Goal: Task Accomplishment & Management: Manage account settings

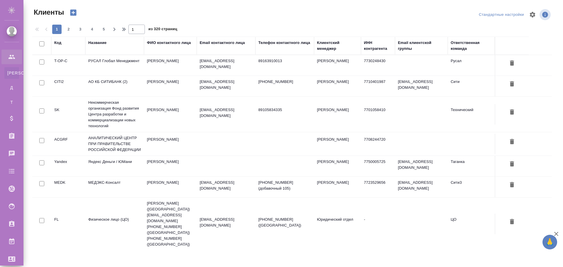
select select "RU"
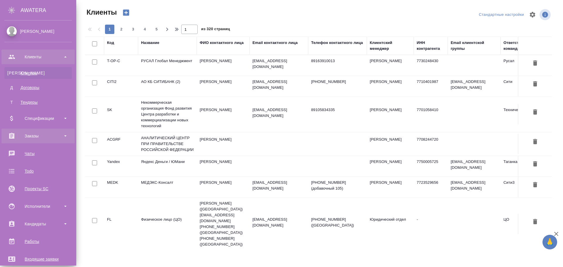
click at [39, 135] on div "Заказы" at bounding box center [37, 136] width 67 height 9
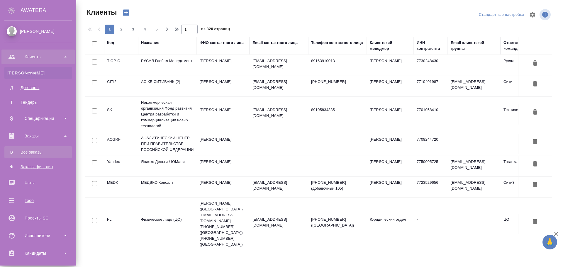
click at [40, 150] on div "Все заказы" at bounding box center [38, 152] width 62 height 6
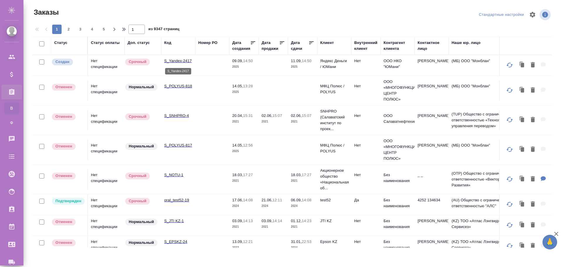
click at [187, 63] on p "S_Yandex-2417" at bounding box center [178, 61] width 28 height 6
click at [110, 59] on td "Нет спецификации" at bounding box center [106, 65] width 37 height 21
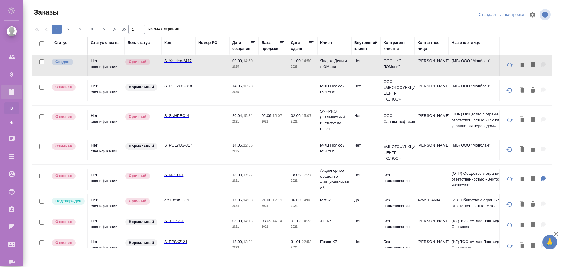
click at [110, 59] on td "Нет спецификации" at bounding box center [106, 65] width 37 height 21
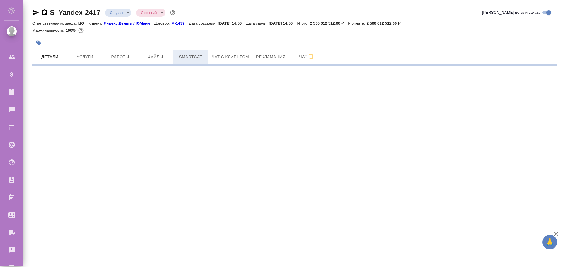
select select "RU"
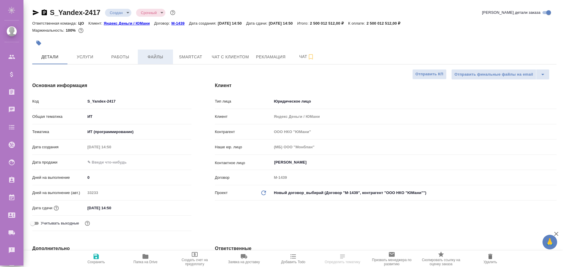
type textarea "x"
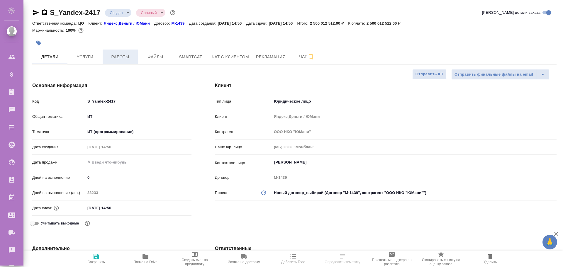
type textarea "x"
click at [89, 56] on span "Услуги" at bounding box center [85, 56] width 28 height 7
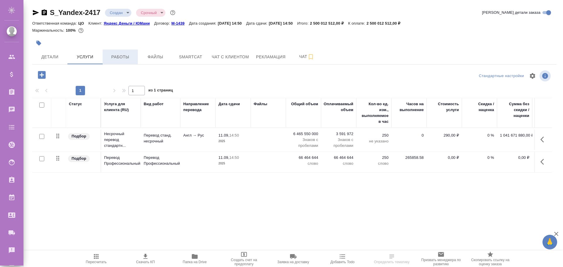
click at [124, 57] on span "Работы" at bounding box center [120, 56] width 28 height 7
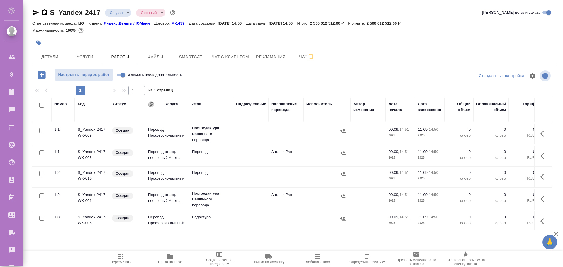
click at [152, 102] on icon "button" at bounding box center [151, 104] width 6 height 6
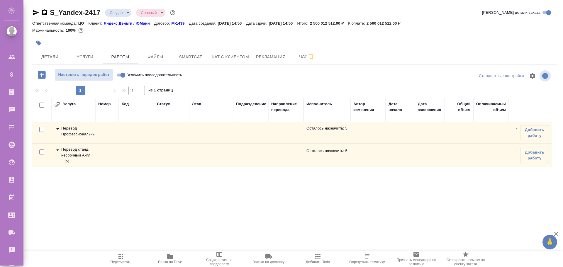
click at [57, 152] on icon at bounding box center [57, 150] width 7 height 7
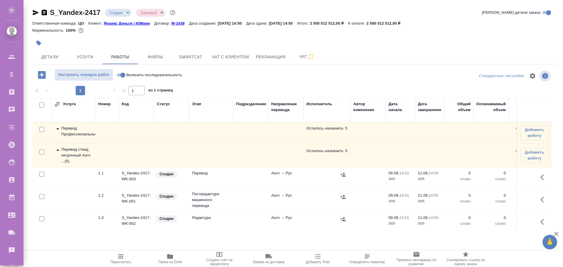
click at [57, 152] on icon at bounding box center [57, 150] width 7 height 7
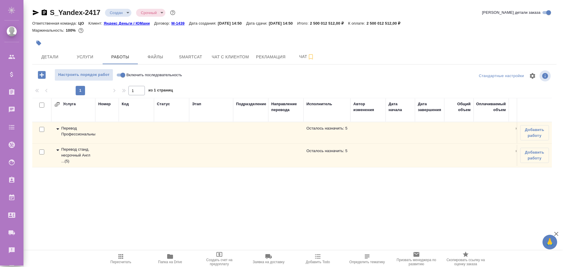
click at [60, 104] on icon "button" at bounding box center [57, 104] width 5 height 4
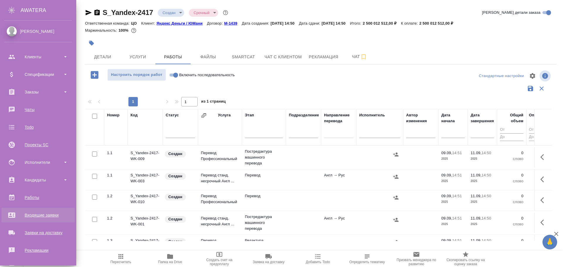
scroll to position [71, 0]
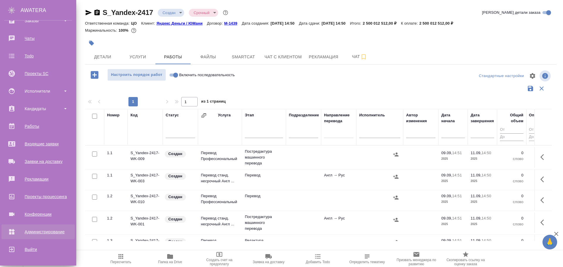
click at [30, 230] on div "Администрирование" at bounding box center [37, 231] width 67 height 9
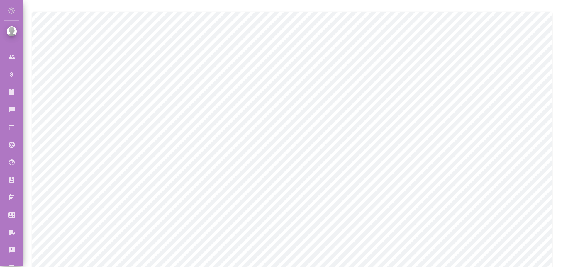
scroll to position [29, 0]
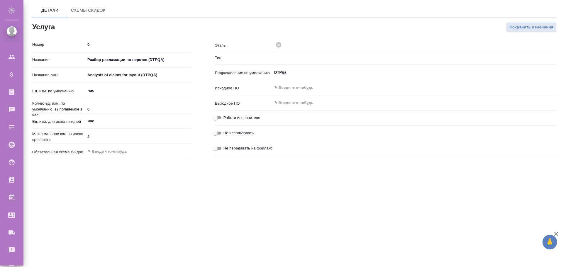
type input "Верстка"
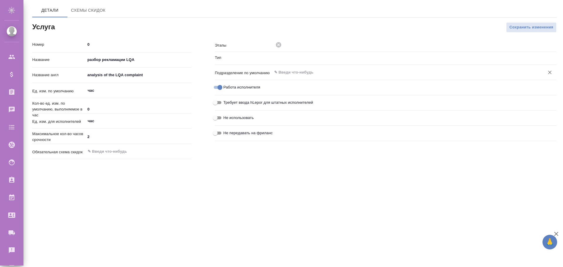
type input "LQA"
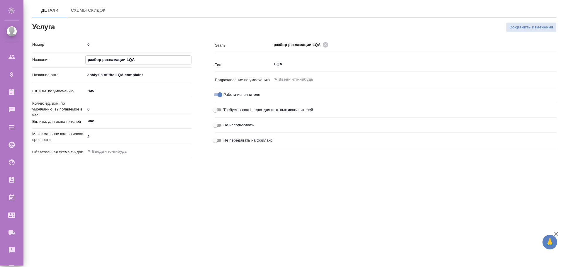
drag, startPoint x: 86, startPoint y: 60, endPoint x: 128, endPoint y: 61, distance: 41.9
click at [128, 61] on input "разбор рекламации LQA" at bounding box center [139, 60] width 106 height 9
click at [162, 29] on div "Номер 0 Название разбор рекламации LQA Название англ analysis of the LQA compla…" at bounding box center [112, 100] width 183 height 145
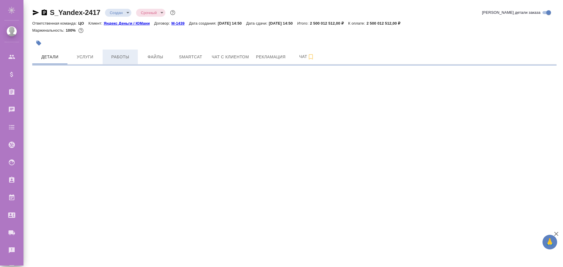
select select "RU"
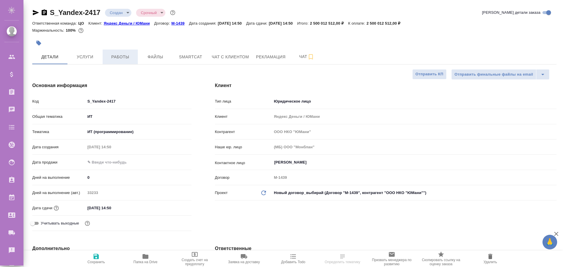
type textarea "x"
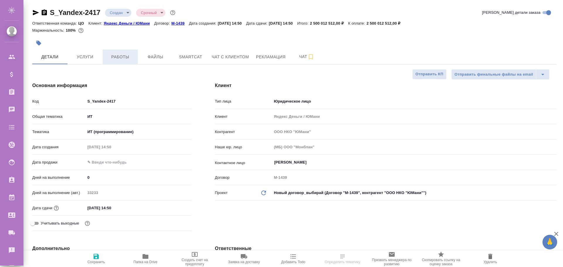
type textarea "x"
click at [120, 54] on span "Работы" at bounding box center [120, 56] width 28 height 7
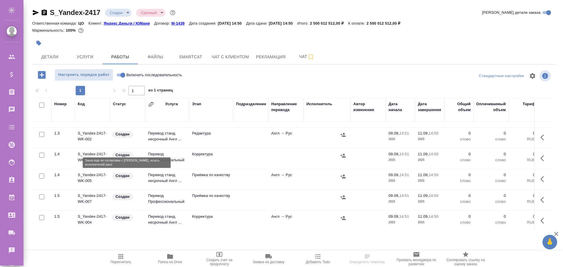
scroll to position [111, 0]
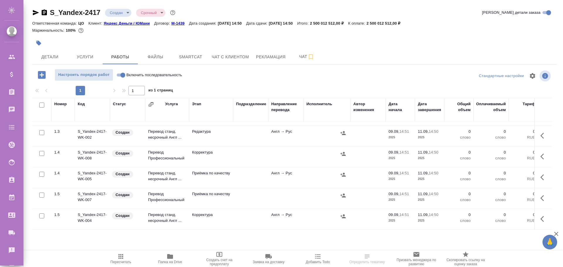
click at [42, 72] on icon "button" at bounding box center [42, 75] width 8 height 8
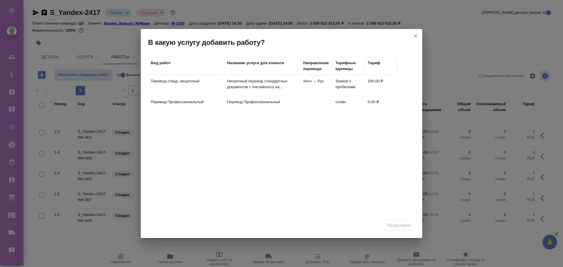
click at [416, 37] on icon "close" at bounding box center [415, 35] width 7 height 7
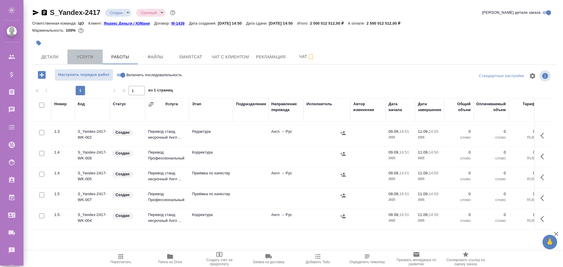
click at [82, 57] on span "Услуги" at bounding box center [85, 56] width 28 height 7
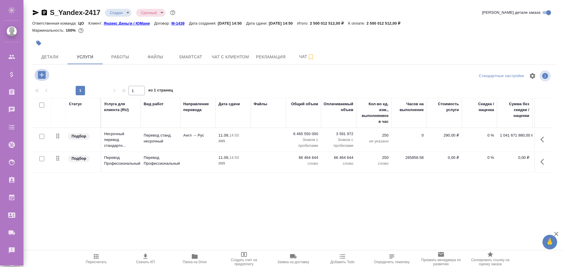
click at [41, 72] on icon "button" at bounding box center [42, 75] width 8 height 8
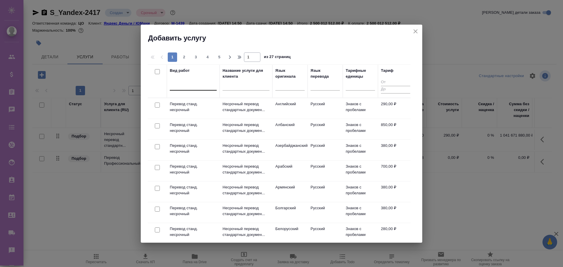
click at [188, 86] on div at bounding box center [193, 84] width 47 height 9
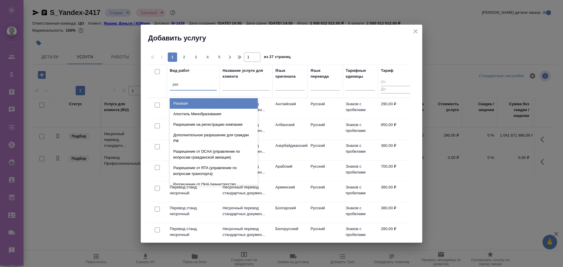
type input "разб"
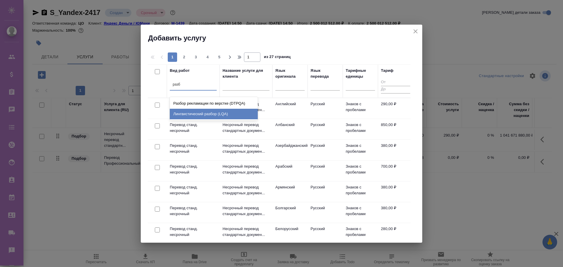
click at [196, 113] on div "Лингвистический разбор (LQA)" at bounding box center [214, 114] width 88 height 11
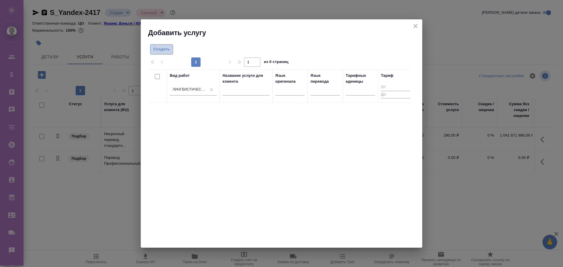
click at [161, 52] on span "Создать" at bounding box center [161, 49] width 16 height 7
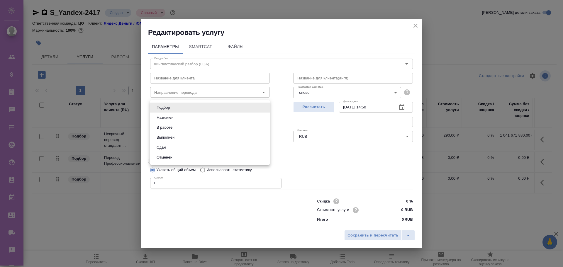
click at [192, 106] on body "🙏 .cls-1 fill:#fff; AWATERA Poleshchuk Grigory Клиенты Спецификации Заказы 0 Ча…" at bounding box center [281, 133] width 563 height 267
click at [415, 24] on div at bounding box center [281, 133] width 563 height 267
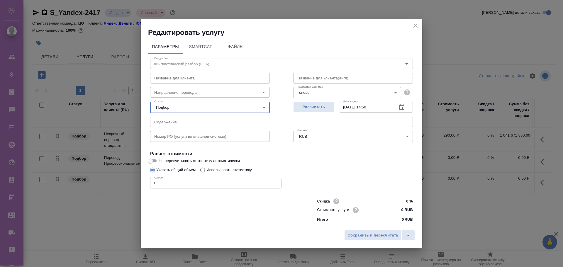
click at [225, 121] on input "text" at bounding box center [281, 122] width 263 height 11
click at [179, 64] on div "Название для клиента Название для клиента" at bounding box center [209, 78] width 143 height 38
click at [179, 77] on input "text" at bounding box center [210, 78] width 120 height 11
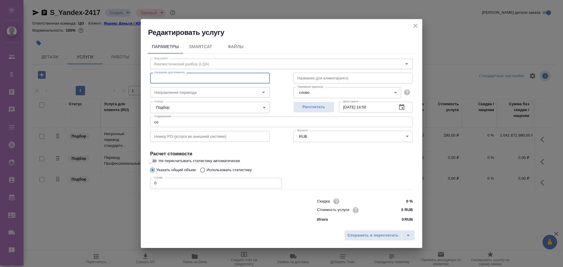
click at [172, 77] on input "text" at bounding box center [210, 78] width 120 height 11
click at [145, 93] on div "Параметры SmartCat Файлы Вид работ Лингвистический разбор (LQA) Вид работ Назва…" at bounding box center [281, 132] width 281 height 190
click at [164, 121] on input "со" at bounding box center [281, 122] width 263 height 11
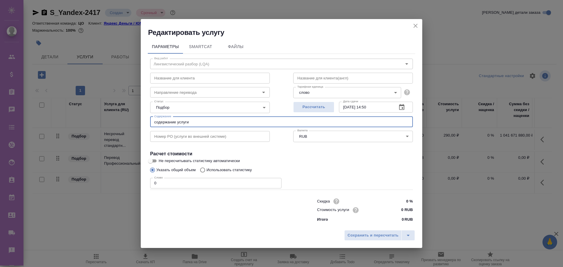
type input "содержание услуги"
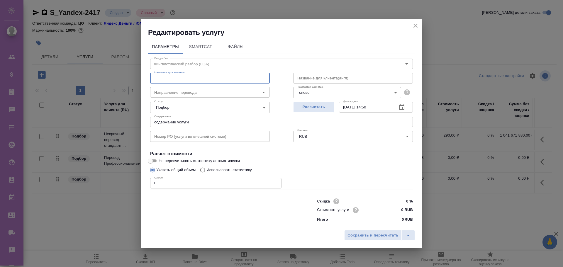
click at [176, 79] on input "text" at bounding box center [210, 78] width 120 height 11
click at [163, 79] on input "text" at bounding box center [210, 78] width 120 height 11
type input "назваание для клиента"
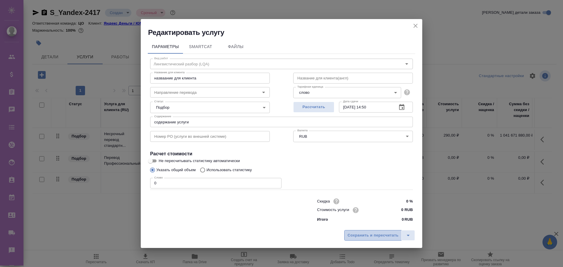
click at [373, 233] on span "Сохранить и пересчитать" at bounding box center [372, 235] width 51 height 7
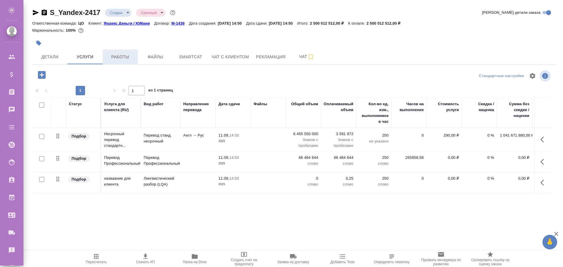
click at [125, 60] on span "Работы" at bounding box center [120, 56] width 28 height 7
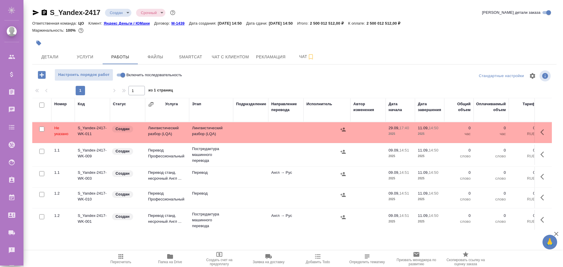
click at [186, 127] on td "Лингвистический разбор (LQA)" at bounding box center [167, 132] width 44 height 21
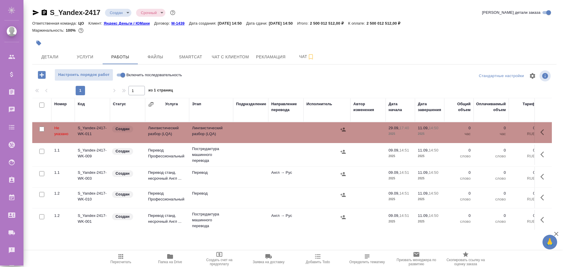
click at [186, 127] on td "Лингвистический разбор (LQA)" at bounding box center [167, 132] width 44 height 21
click at [85, 72] on span "Настроить порядок работ" at bounding box center [84, 75] width 52 height 7
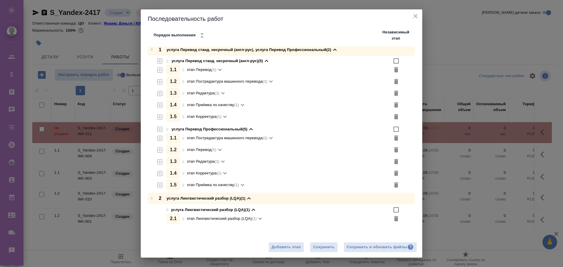
scroll to position [3, 0]
click at [316, 248] on span "Сохранить" at bounding box center [323, 247] width 21 height 7
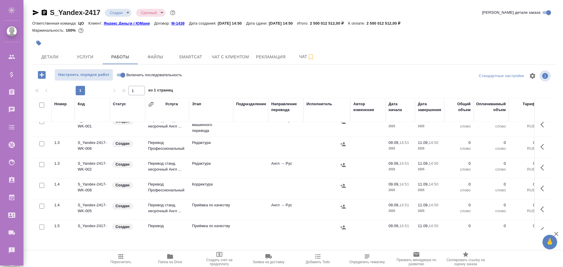
scroll to position [132, 0]
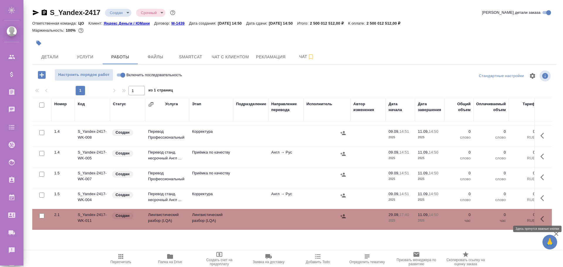
click at [537, 213] on button "button" at bounding box center [544, 219] width 14 height 14
click at [540, 215] on icon "button" at bounding box center [543, 218] width 7 height 7
click at [56, 58] on span "Детали" at bounding box center [50, 56] width 28 height 7
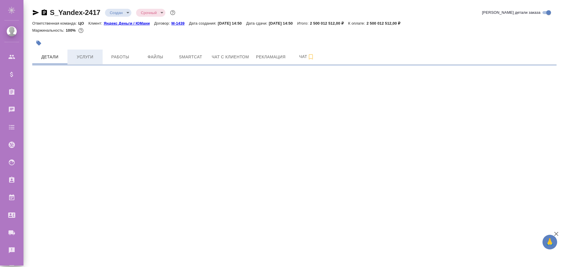
select select "RU"
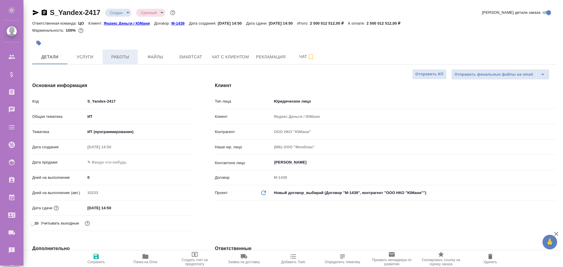
type textarea "x"
click at [128, 57] on span "Работы" at bounding box center [120, 56] width 28 height 7
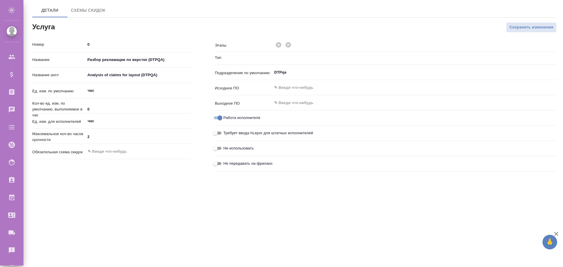
type input "Верстка"
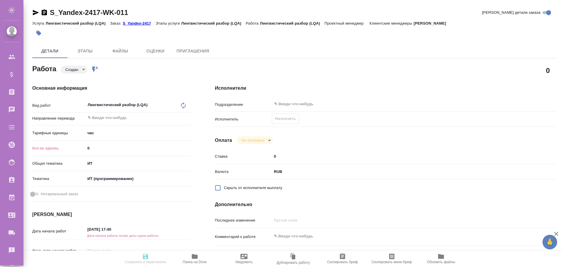
type textarea "x"
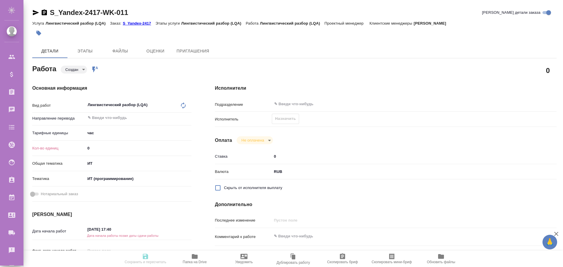
type textarea "x"
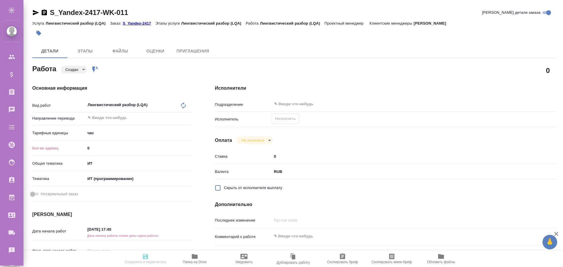
type textarea "x"
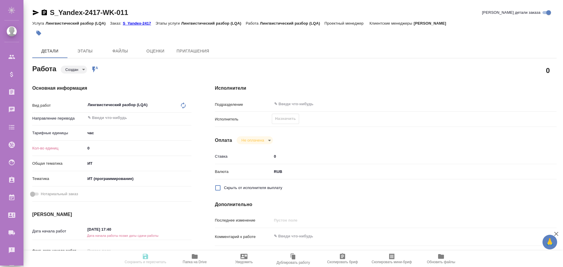
type textarea "x"
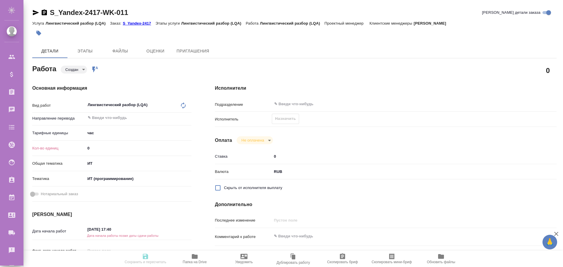
type textarea "x"
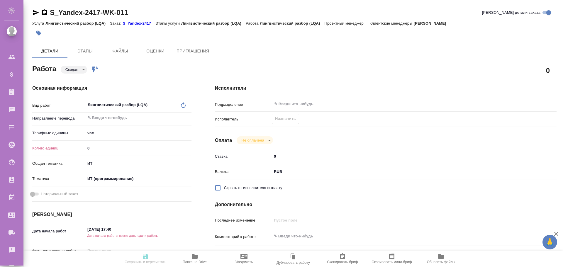
type textarea "x"
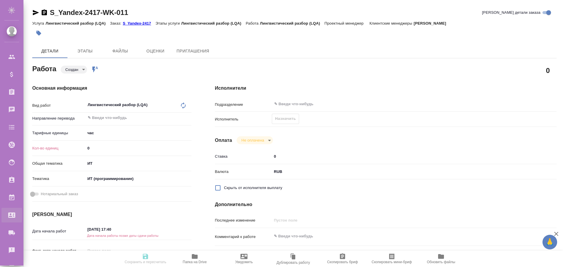
type textarea "x"
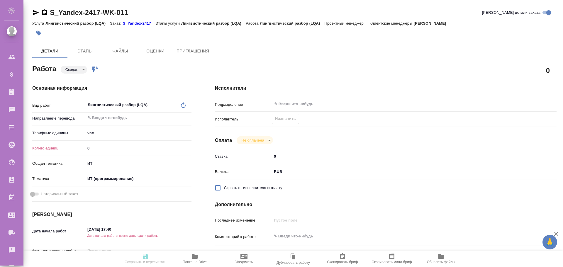
type textarea "x"
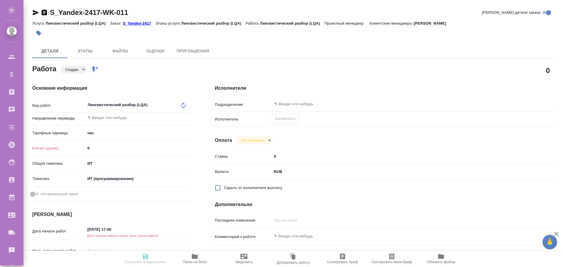
type textarea "x"
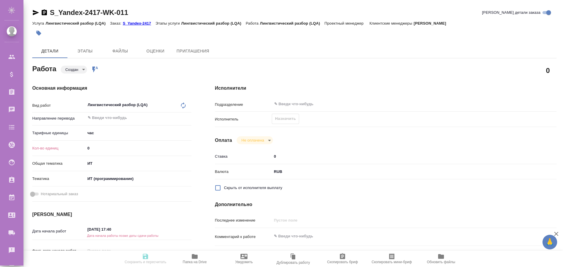
type textarea "x"
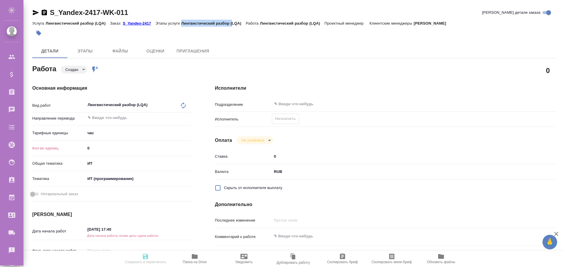
drag, startPoint x: 181, startPoint y: 23, endPoint x: 233, endPoint y: 23, distance: 51.6
click at [233, 23] on p "Лингвистический разбор (LQA)" at bounding box center [213, 23] width 64 height 4
drag, startPoint x: 263, startPoint y: 23, endPoint x: 298, endPoint y: 23, distance: 35.8
click at [298, 23] on p "Лингвистический разбор (LQA)" at bounding box center [292, 23] width 64 height 4
click at [300, 23] on p "Лингвистический разбор (LQA)" at bounding box center [292, 23] width 64 height 4
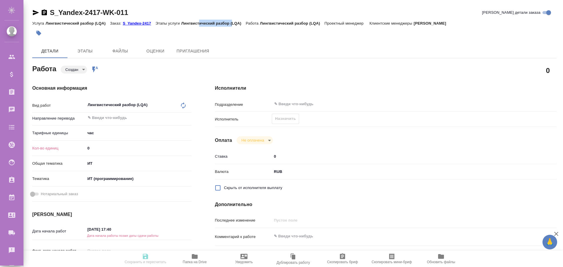
drag, startPoint x: 220, startPoint y: 23, endPoint x: 232, endPoint y: 23, distance: 11.4
click at [232, 23] on p "Лингвистический разбор (LQA)" at bounding box center [213, 23] width 64 height 4
drag, startPoint x: 198, startPoint y: 22, endPoint x: 227, endPoint y: 22, distance: 29.6
click at [227, 22] on p "Лингвистический разбор (LQA)" at bounding box center [213, 23] width 64 height 4
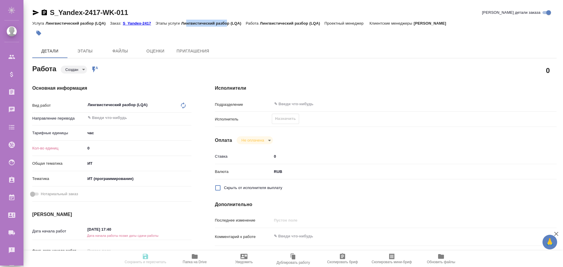
click at [227, 22] on p "Лингвистический разбор (LQA)" at bounding box center [213, 23] width 64 height 4
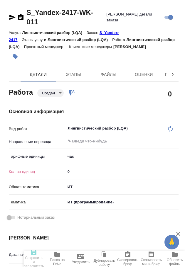
type textarea "x"
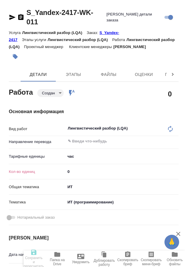
type textarea "x"
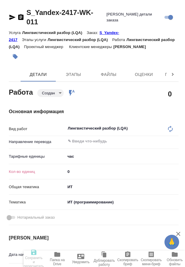
type textarea "x"
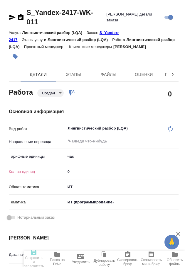
type textarea "x"
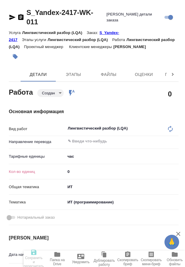
type textarea "x"
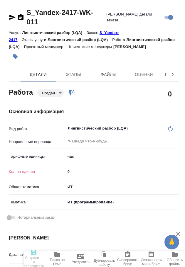
type textarea "x"
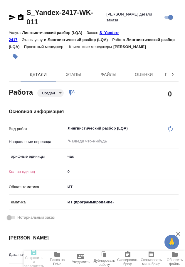
type textarea "x"
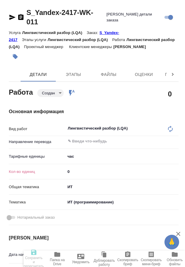
type textarea "x"
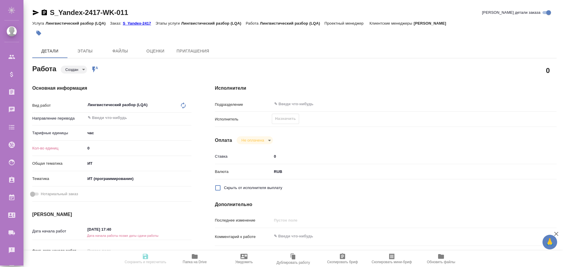
type textarea "x"
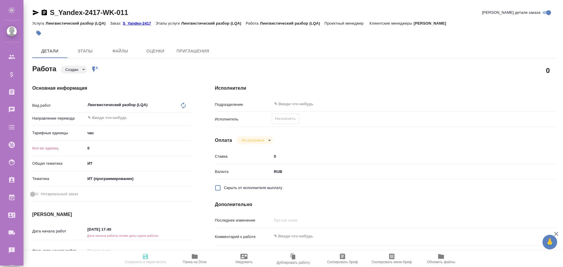
click at [184, 119] on div "Назначить" at bounding box center [285, 119] width 27 height 10
click at [184, 105] on input "text" at bounding box center [390, 104] width 233 height 7
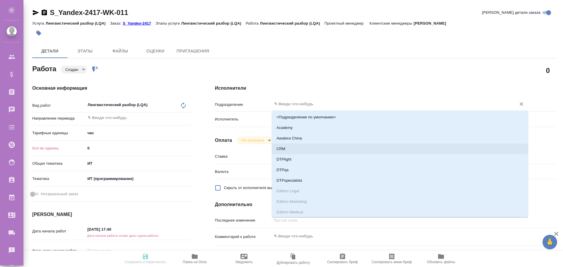
click at [184, 147] on li "CRM" at bounding box center [400, 149] width 256 height 11
type textarea "x"
type input "CRM"
type textarea "x"
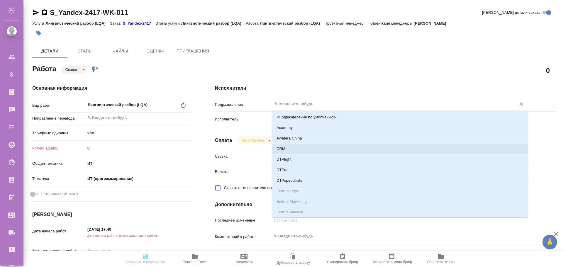
type textarea "x"
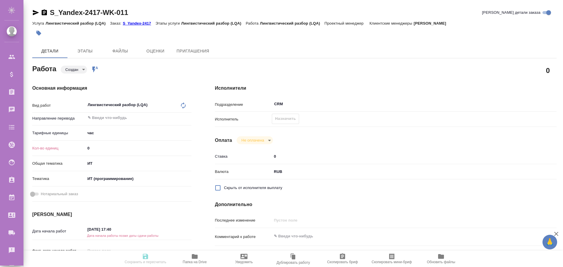
click at [184, 120] on div "Назначить" at bounding box center [285, 119] width 27 height 10
click at [184, 102] on input "CRM" at bounding box center [390, 104] width 233 height 7
click at [184, 83] on div "Основная информация Вид работ Лингвистический разбор (LQA) x ​ Направление пере…" at bounding box center [112, 200] width 183 height 254
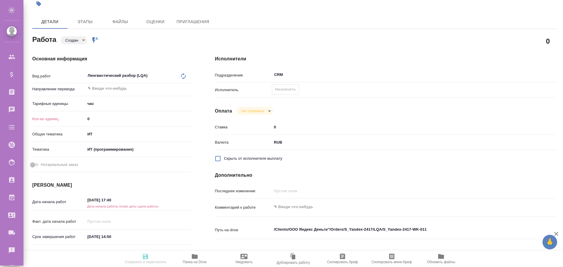
scroll to position [59, 0]
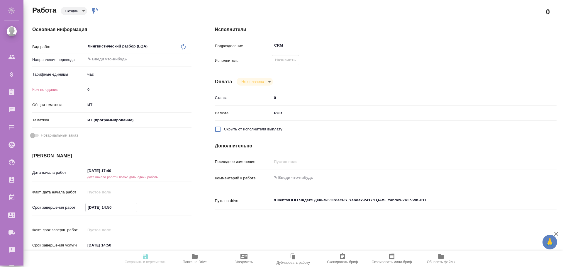
drag, startPoint x: 89, startPoint y: 208, endPoint x: 102, endPoint y: 208, distance: 12.9
click at [102, 208] on input "11.09.2025 14:50" at bounding box center [111, 207] width 51 height 9
click at [103, 208] on input "11.09.2025 14:50" at bounding box center [111, 207] width 51 height 9
drag, startPoint x: 90, startPoint y: 170, endPoint x: 105, endPoint y: 170, distance: 14.4
click at [105, 170] on input "29.09.2025 17:40" at bounding box center [111, 171] width 51 height 9
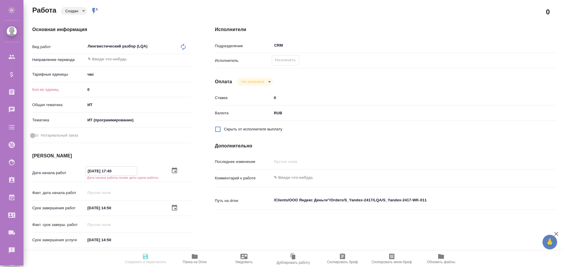
click at [105, 170] on input "29.09.2025 17:40" at bounding box center [111, 171] width 51 height 9
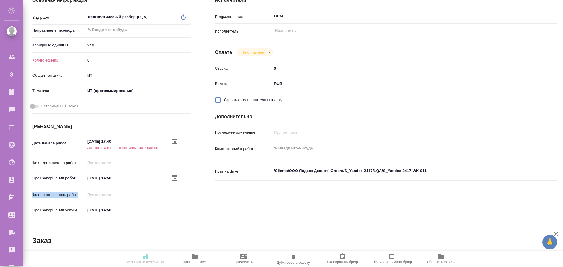
drag, startPoint x: 32, startPoint y: 195, endPoint x: 81, endPoint y: 196, distance: 48.7
click at [81, 196] on div "Основная информация Вид работ Лингвистический разбор (LQA) x ​ Направление пере…" at bounding box center [112, 109] width 183 height 249
drag, startPoint x: 32, startPoint y: 164, endPoint x: 77, endPoint y: 166, distance: 44.3
click at [77, 166] on p "Факт. дата начала работ" at bounding box center [58, 163] width 53 height 6
click at [40, 161] on p "Факт. дата начала работ" at bounding box center [58, 163] width 53 height 6
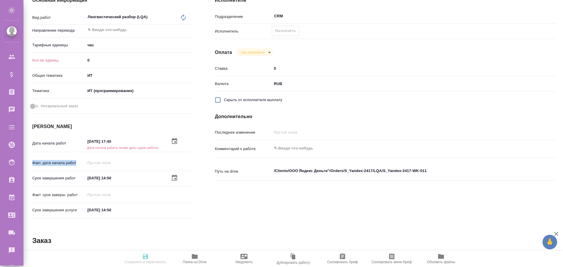
drag, startPoint x: 32, startPoint y: 162, endPoint x: 77, endPoint y: 166, distance: 45.3
click at [77, 166] on div "Основная информация Вид работ Лингвистический разбор (LQA) x ​ Направление пере…" at bounding box center [112, 109] width 183 height 249
copy p "Факт. дата начала работ"
type textarea "x"
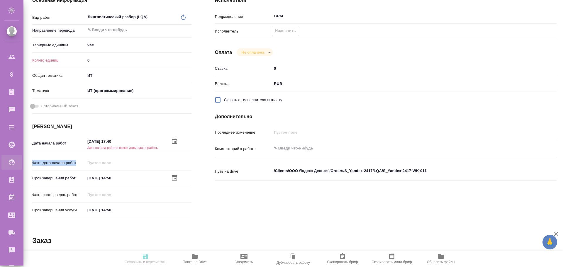
type textarea "x"
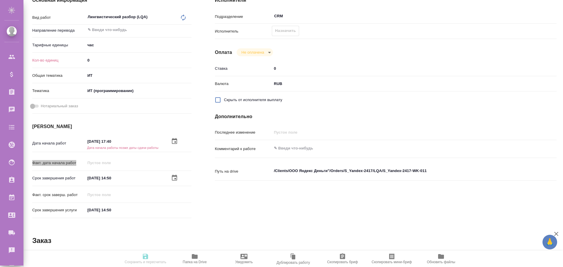
type textarea "x"
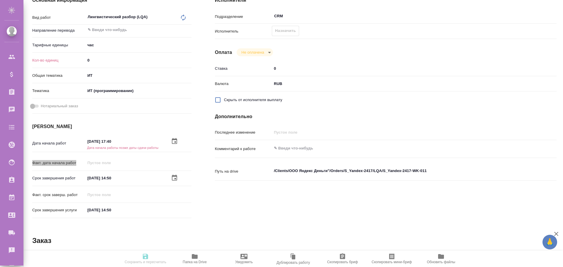
type textarea "x"
drag, startPoint x: 33, startPoint y: 195, endPoint x: 77, endPoint y: 197, distance: 44.0
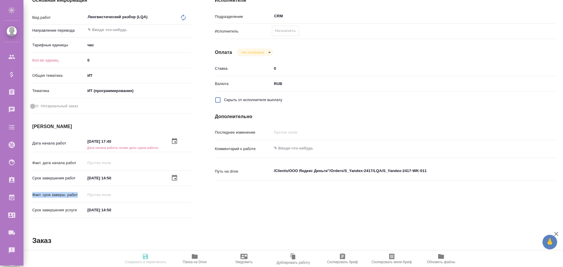
click at [77, 197] on p "Факт. срок заверш. работ" at bounding box center [58, 195] width 53 height 6
copy p "Факт. срок заверш. работ"
type textarea "x"
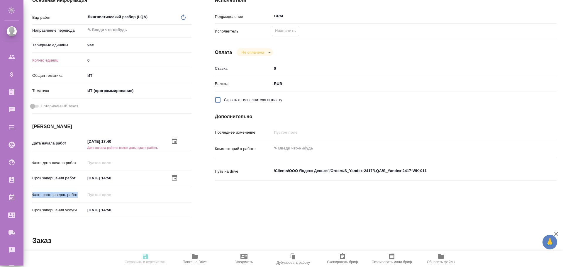
type textarea "x"
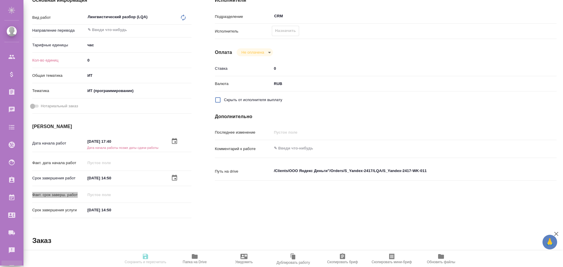
type textarea "x"
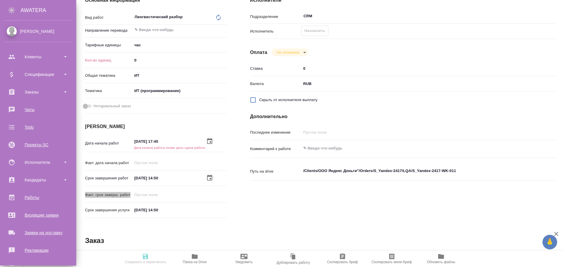
type textarea "x"
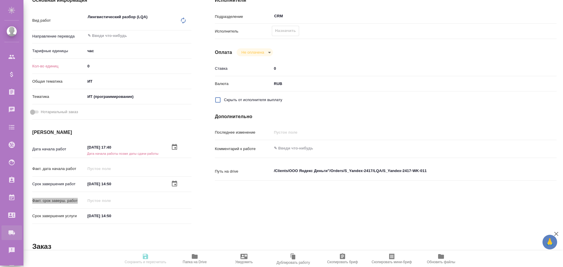
type textarea "x"
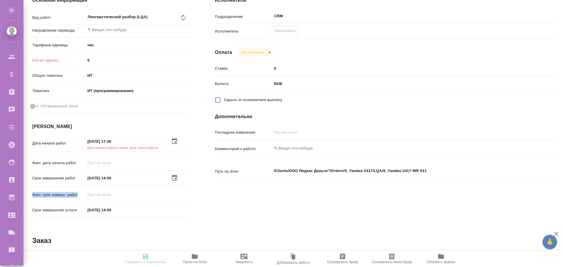
scroll to position [0, 0]
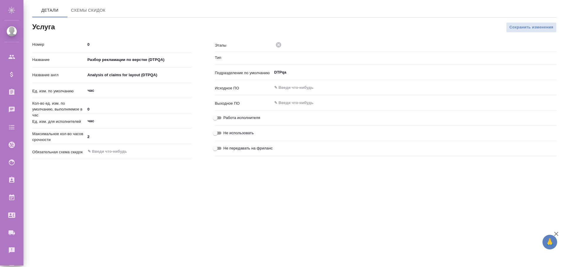
type input "Верстка"
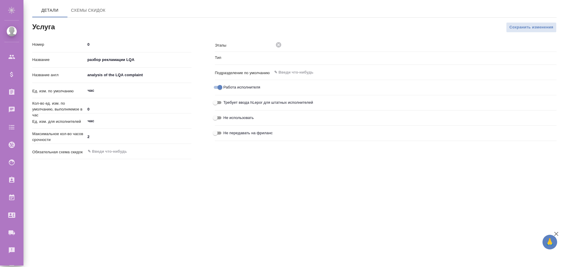
type input "LQA"
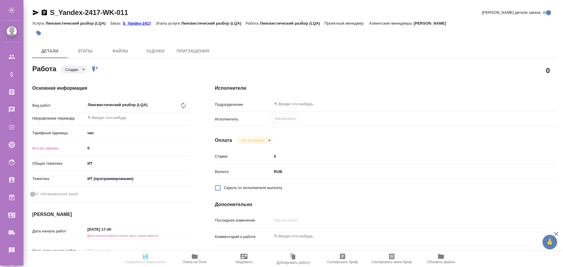
type textarea "x"
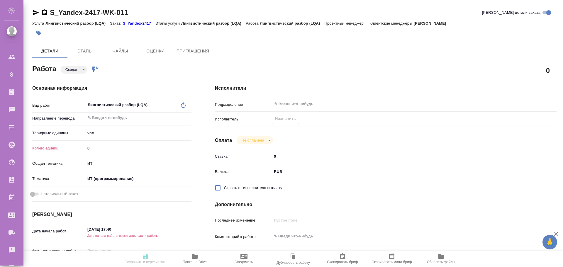
type textarea "x"
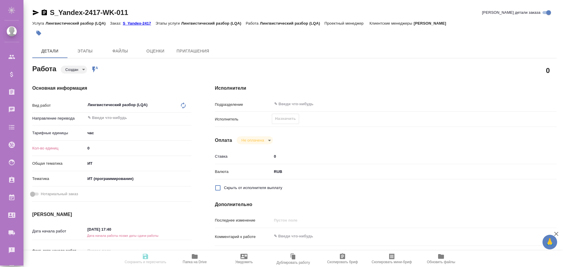
type textarea "x"
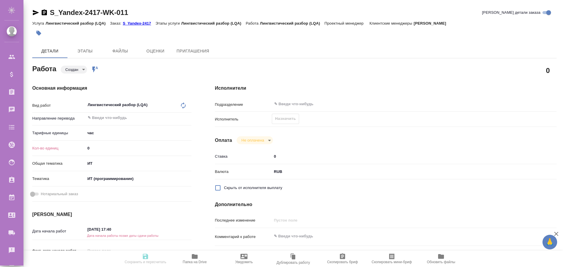
type textarea "x"
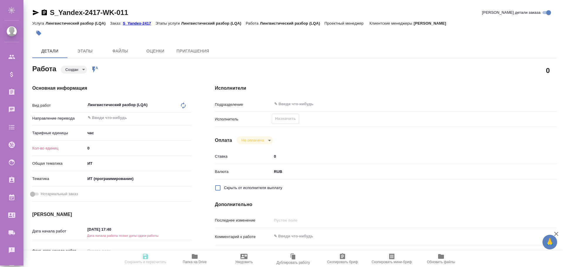
type textarea "x"
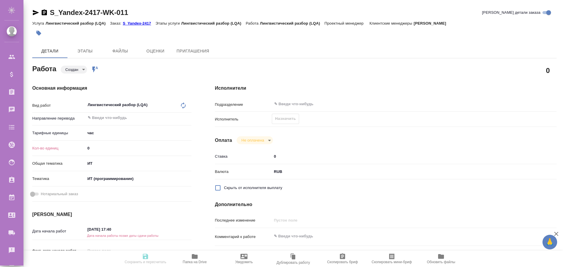
type textarea "x"
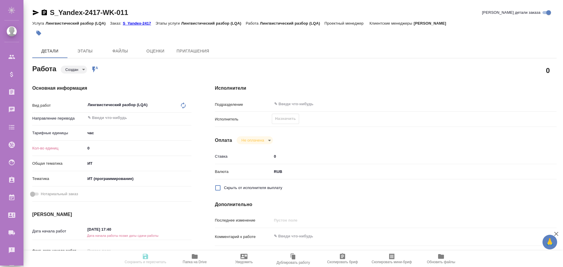
type textarea "x"
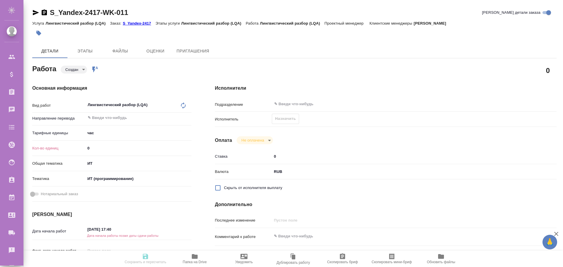
type textarea "x"
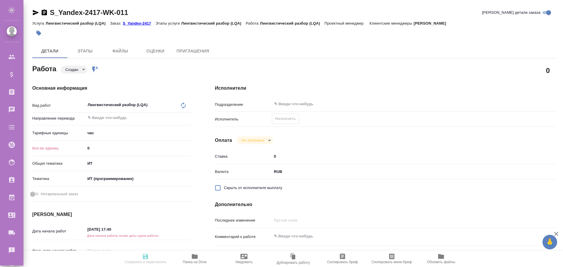
click at [130, 103] on div "Лингвистический разбор (LQA) x ​" at bounding box center [132, 105] width 94 height 13
click at [182, 104] on icon at bounding box center [183, 105] width 5 height 6
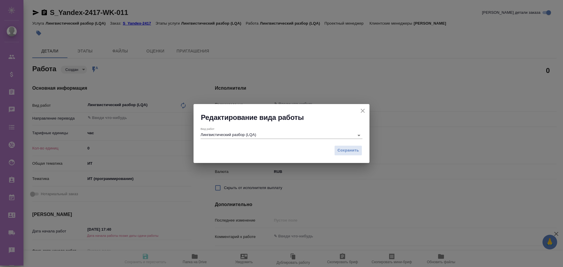
type textarea "x"
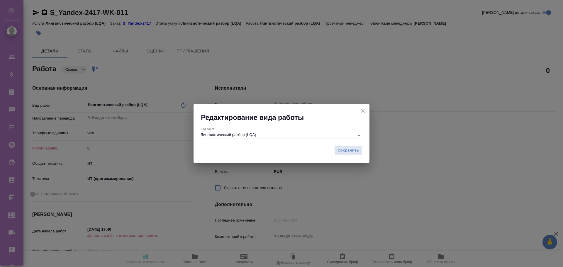
click at [238, 135] on input "Лингвистический разбор (LQA)" at bounding box center [276, 135] width 151 height 7
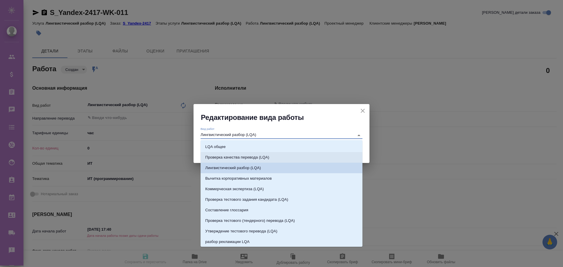
click at [236, 156] on p "Проверка качества перевода (LQA)" at bounding box center [237, 157] width 64 height 6
type input "Проверка качества перевода (LQA)"
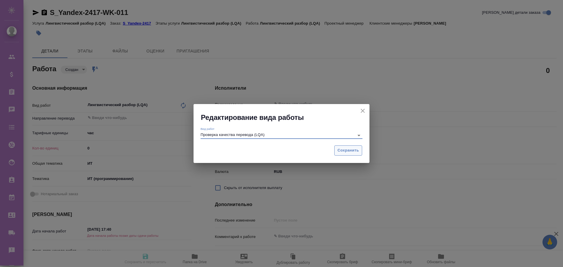
click at [346, 150] on span "Сохранить" at bounding box center [347, 150] width 21 height 7
type textarea "x"
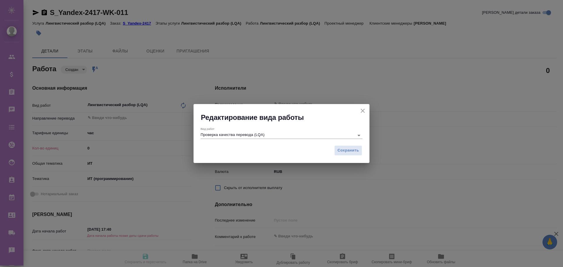
type textarea "x"
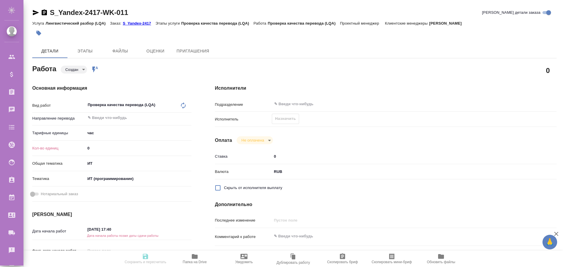
type textarea "x"
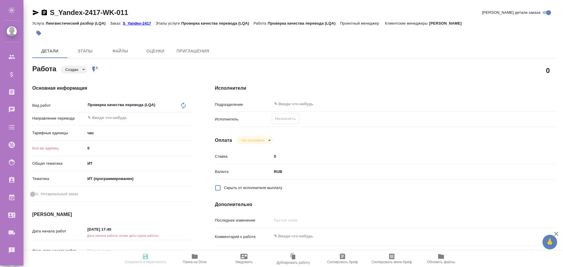
type textarea "x"
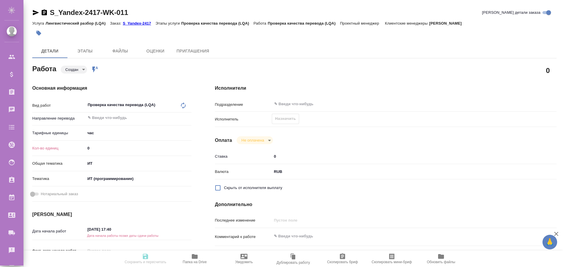
type textarea "x"
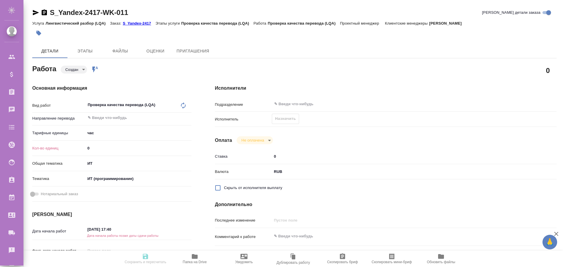
type textarea "x"
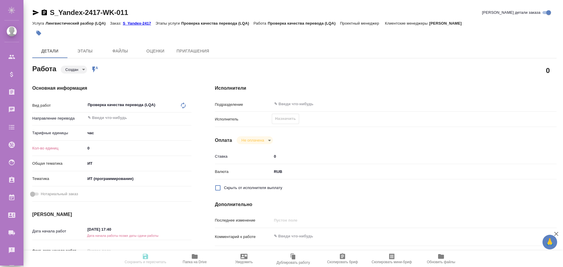
type textarea "x"
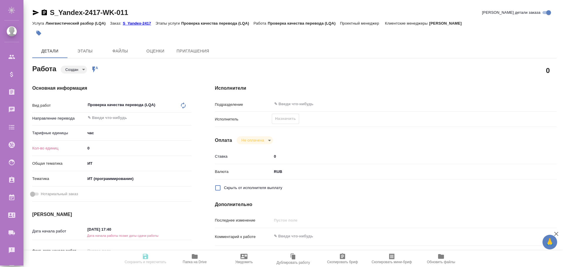
type textarea "x"
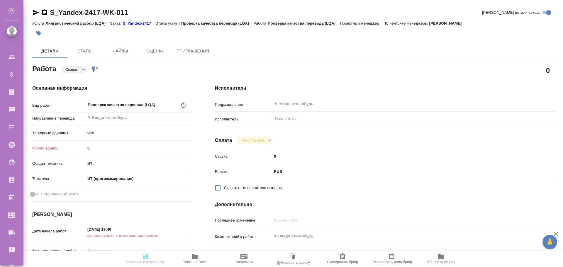
type textarea "x"
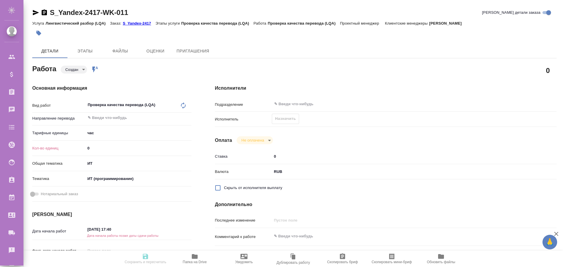
type textarea "x"
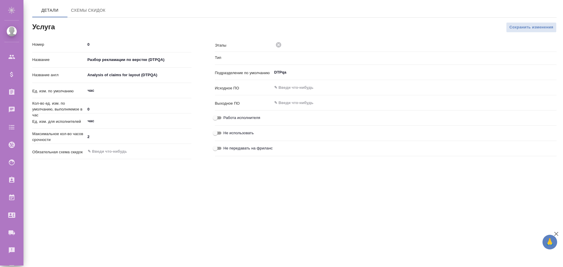
type input "Верстка"
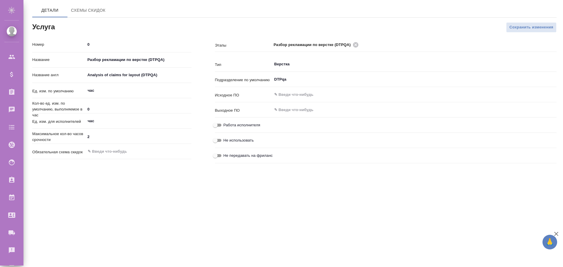
click at [132, 26] on h2 "Услуга" at bounding box center [111, 26] width 159 height 9
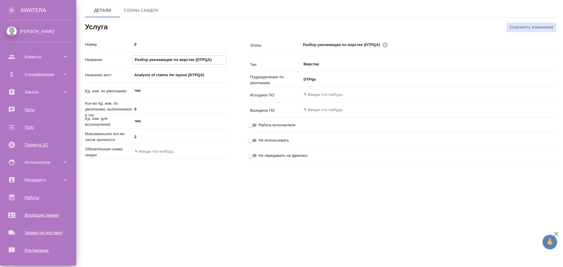
drag, startPoint x: 211, startPoint y: 61, endPoint x: 122, endPoint y: 54, distance: 89.1
click at [122, 54] on div "Номер 0 Название Разбор рекламации по верстке (DTPQA) Название англ Analysis of…" at bounding box center [156, 101] width 142 height 122
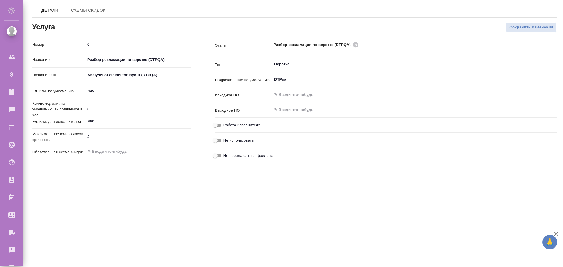
click at [217, 12] on div "[PERSON_NAME] скидок" at bounding box center [294, 10] width 524 height 14
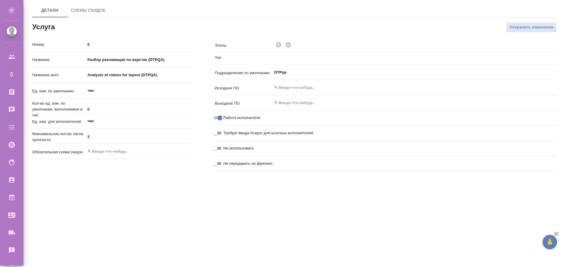
type input "Верстка"
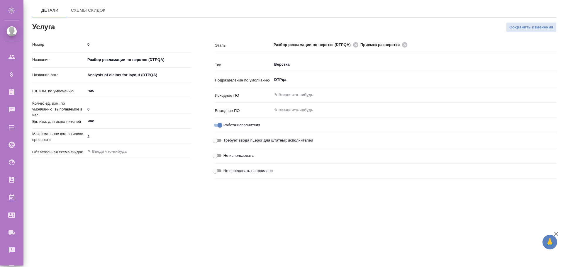
click at [149, 60] on input "Разбор рекламации по верстке (DTPQA)" at bounding box center [138, 60] width 106 height 9
click at [149, 60] on input "Разбор рекламации по верстке (DTPQA)" at bounding box center [139, 60] width 106 height 9
click at [203, 21] on div "Сохранить изменения" at bounding box center [385, 28] width 365 height 34
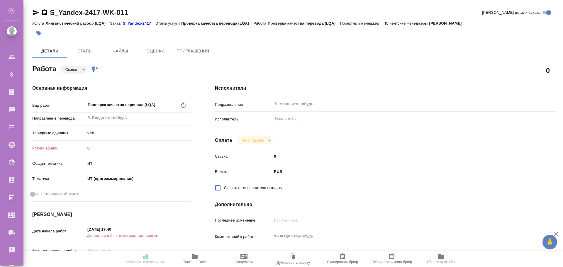
type textarea "x"
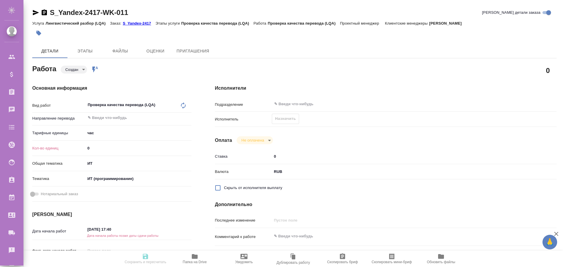
type textarea "x"
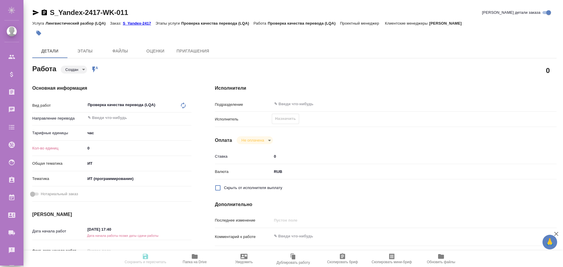
type textarea "x"
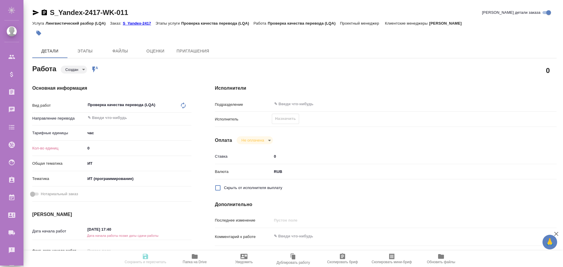
type textarea "x"
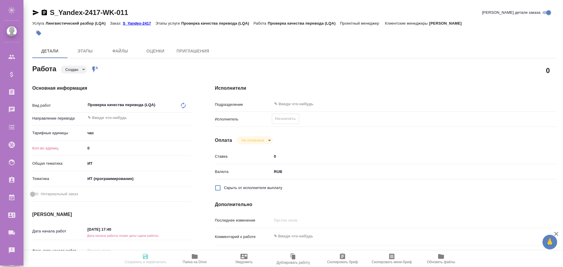
type textarea "x"
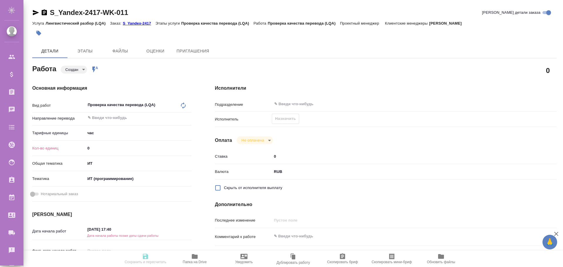
type textarea "x"
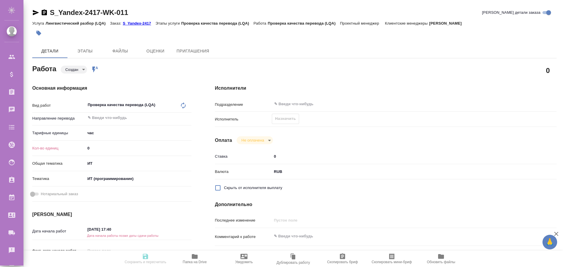
type textarea "x"
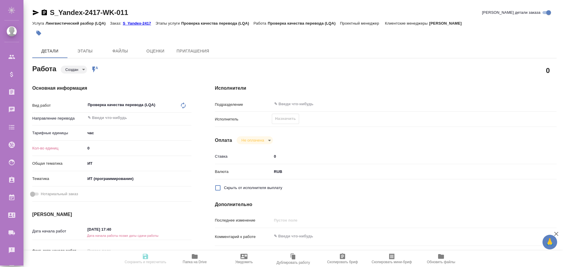
type textarea "x"
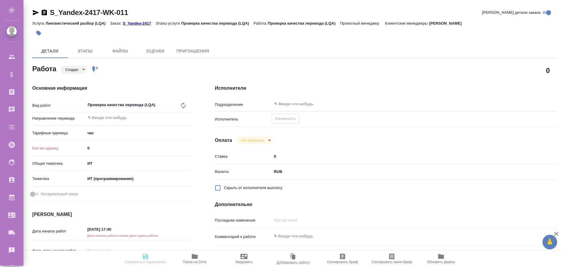
type textarea "x"
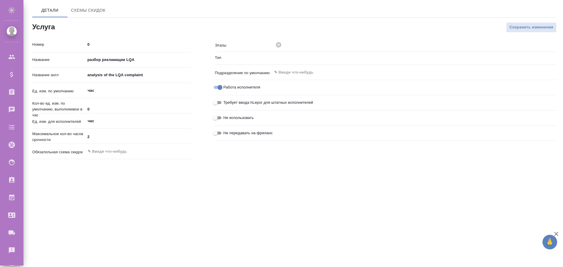
type input "LQA"
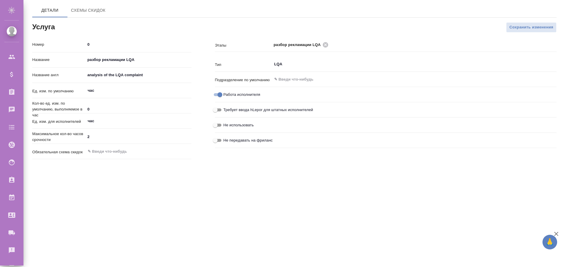
click at [127, 60] on input "разбор рекламации LQA" at bounding box center [138, 60] width 106 height 9
click at [127, 60] on input "разбор рекламации LQA" at bounding box center [139, 60] width 106 height 9
paste input "68da9a69048d8e7d244272c7"
click at [135, 60] on input "68da9a69048d8e7d244272c7" at bounding box center [138, 60] width 106 height 9
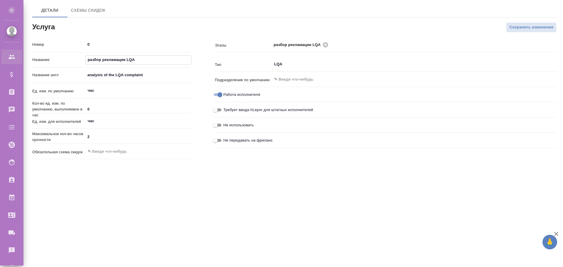
type input "разбор рекламации LQA"
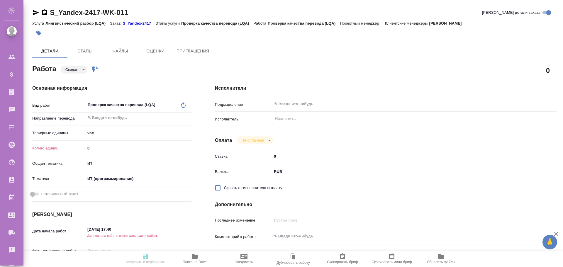
click at [121, 103] on div "Проверка качества перевода (LQA) x ​" at bounding box center [132, 105] width 94 height 13
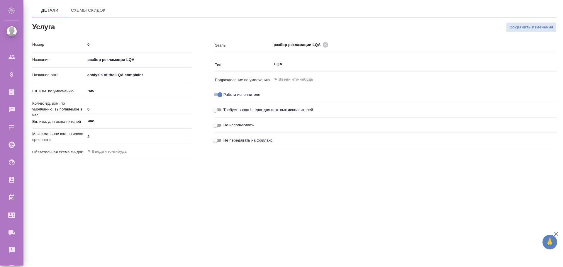
click at [132, 59] on input "разбор рекламации LQA" at bounding box center [138, 60] width 106 height 9
click at [132, 59] on input "разбор рекламации LQA" at bounding box center [139, 60] width 106 height 9
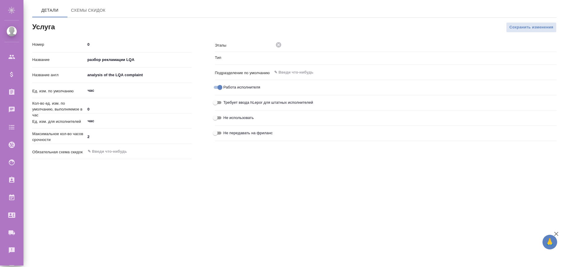
type input "LQA"
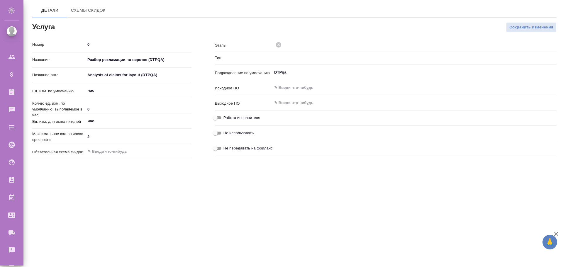
type input "Верстка"
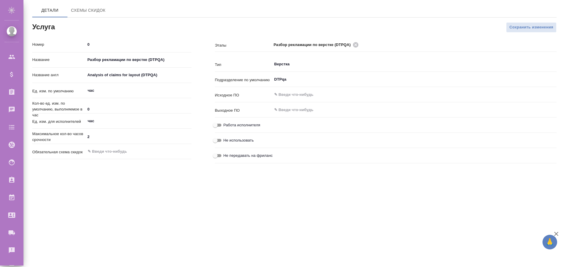
click at [242, 20] on div "Сохранить изменения" at bounding box center [385, 28] width 365 height 34
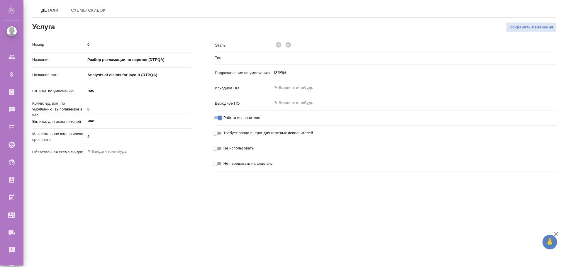
type input "Верстка"
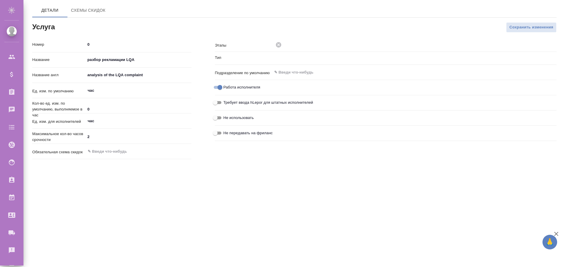
type input "LQA"
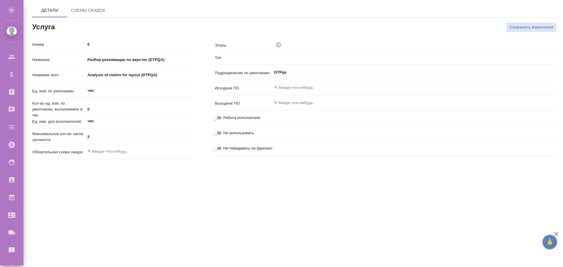
type input "Верстка"
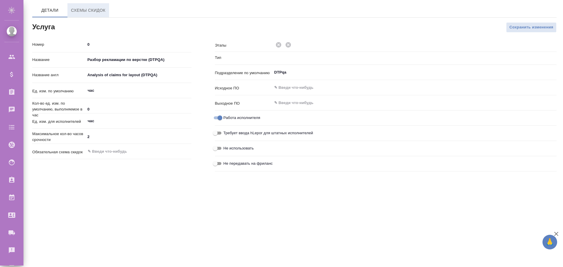
type input "Верстка"
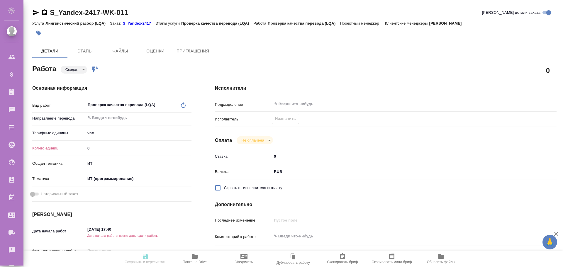
type textarea "x"
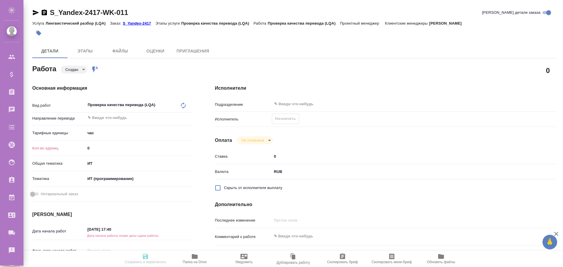
type textarea "x"
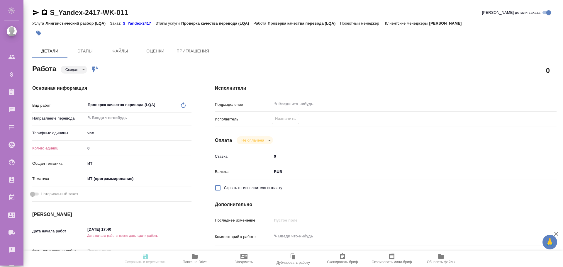
type textarea "x"
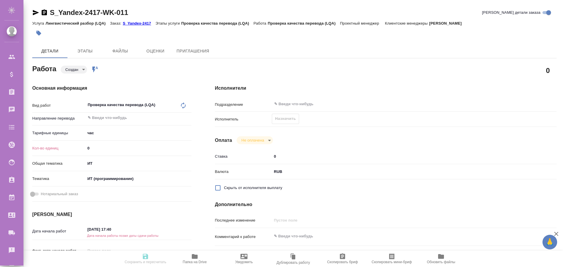
type textarea "x"
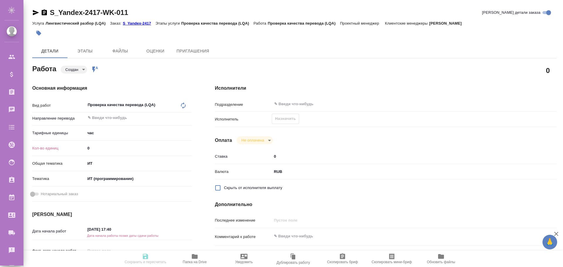
type textarea "x"
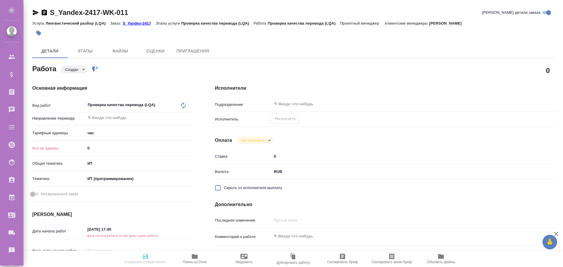
type textarea "x"
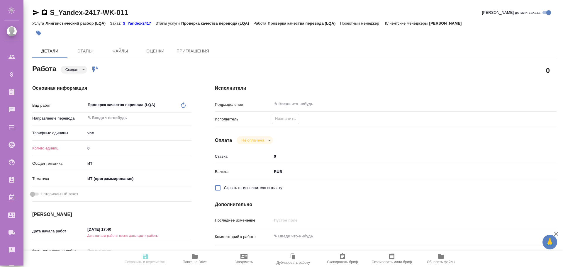
type textarea "x"
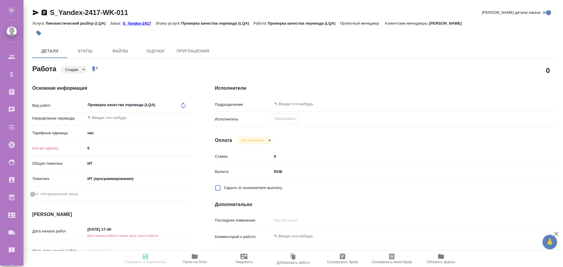
click at [180, 104] on icon at bounding box center [183, 105] width 7 height 7
type textarea "x"
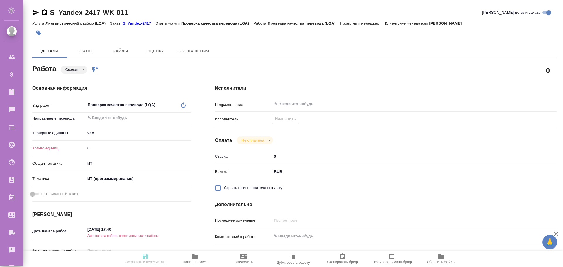
type textarea "x"
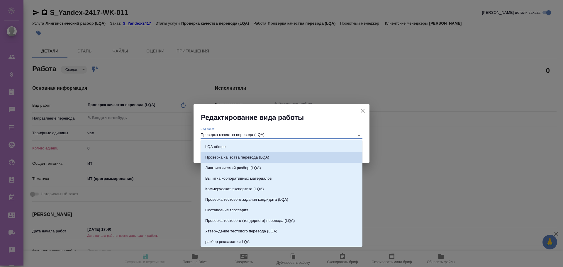
click at [279, 137] on input "Проверка качества перевода (LQA)" at bounding box center [276, 135] width 151 height 7
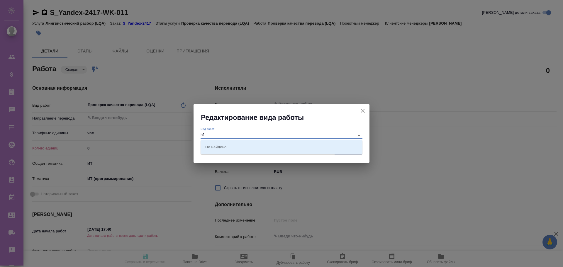
type input "h"
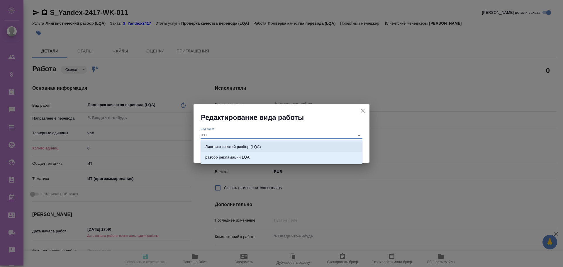
click at [234, 149] on p "Лингвистический разбор (LQA)" at bounding box center [233, 147] width 56 height 6
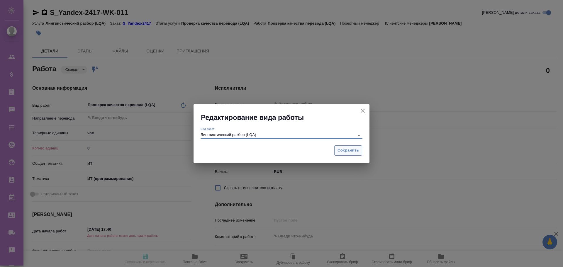
type input "Лингвистический разбор (LQA)"
click at [349, 151] on span "Сохранить" at bounding box center [347, 150] width 21 height 7
type textarea "x"
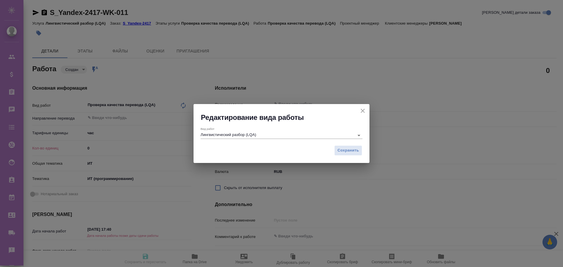
type textarea "x"
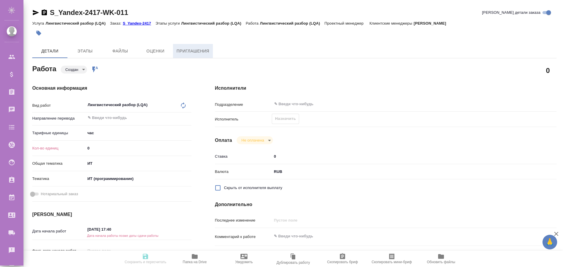
type textarea "x"
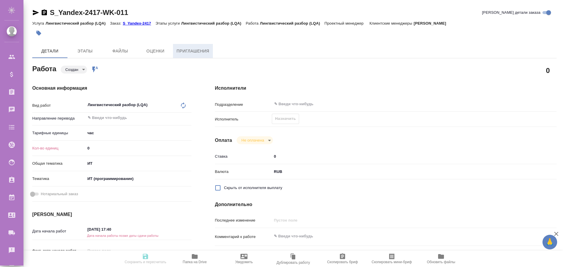
type textarea "x"
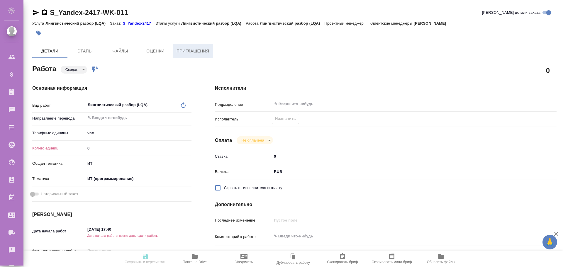
type textarea "x"
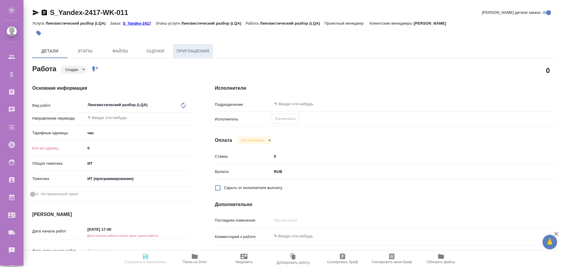
type textarea "x"
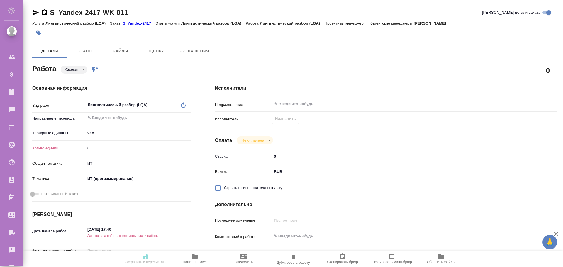
type textarea "x"
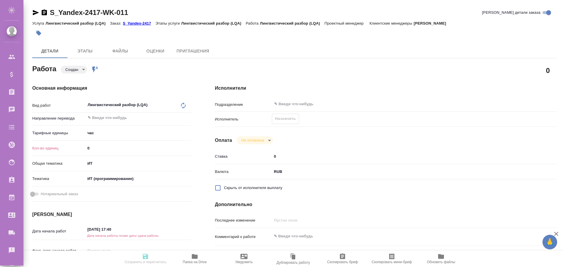
type textarea "x"
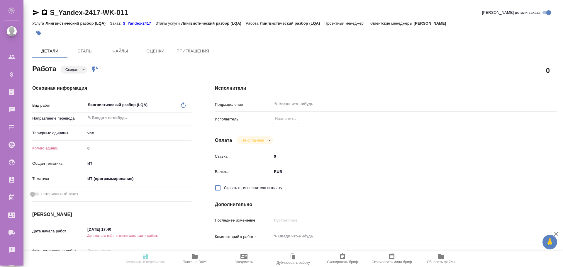
type textarea "x"
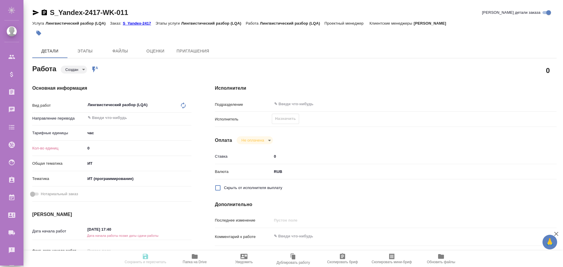
type textarea "x"
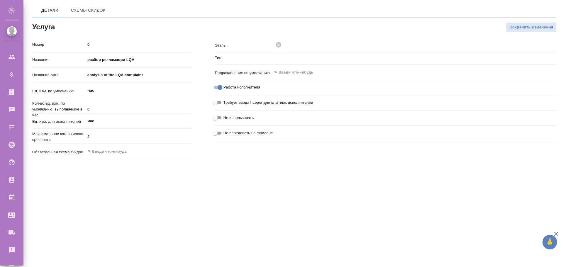
type input "LQA"
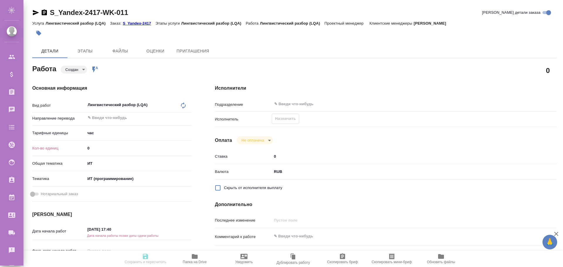
type textarea "x"
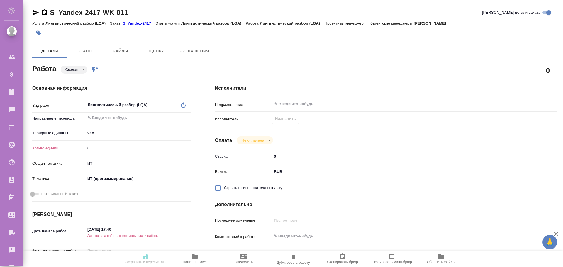
type textarea "x"
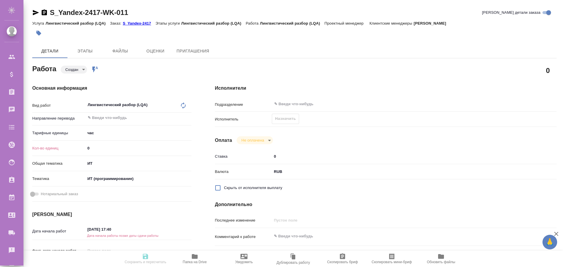
type textarea "x"
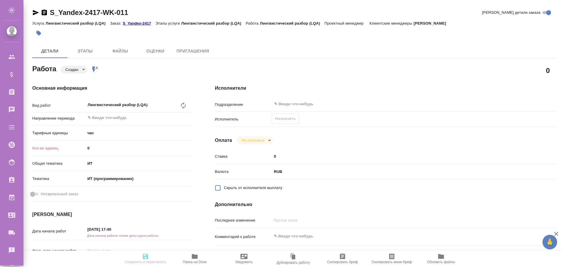
type textarea "x"
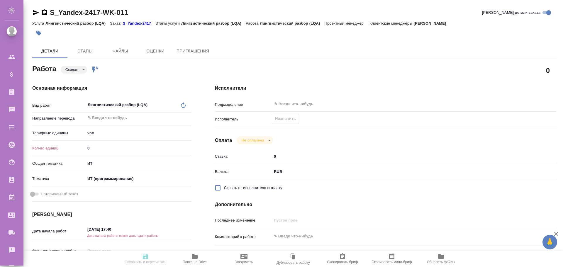
type textarea "x"
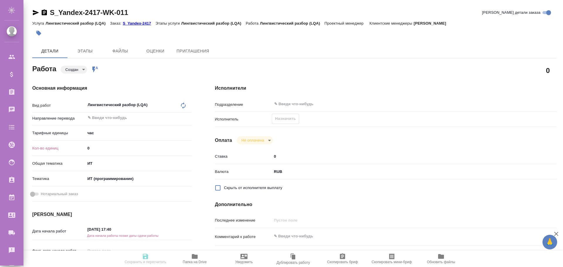
type textarea "x"
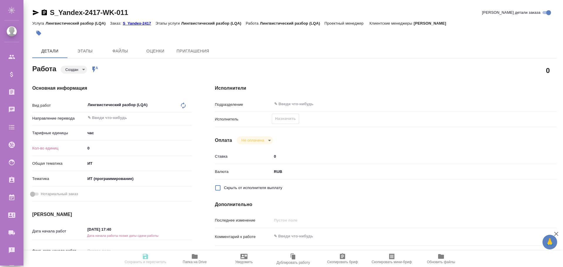
click at [115, 103] on div "Лингвистический разбор (LQA) x ​" at bounding box center [132, 105] width 94 height 13
type textarea "x"
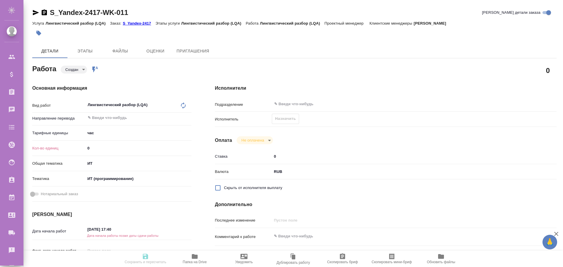
type textarea "x"
click at [185, 106] on div "Лингвистический разбор (LQA) x ​" at bounding box center [138, 105] width 106 height 13
click at [183, 105] on icon at bounding box center [183, 105] width 7 height 7
type textarea "x"
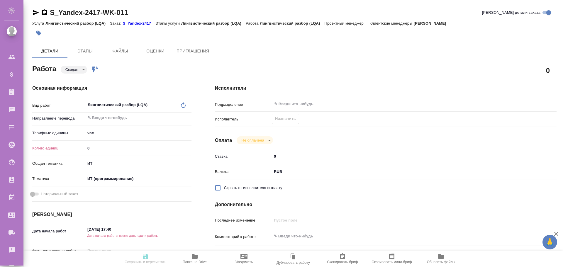
type textarea "x"
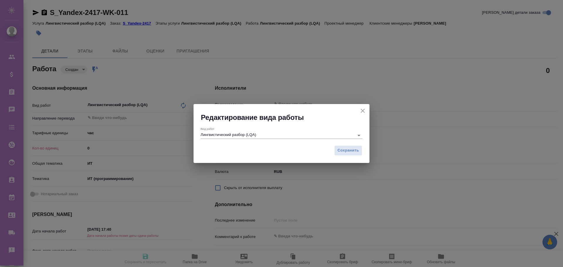
type textarea "x"
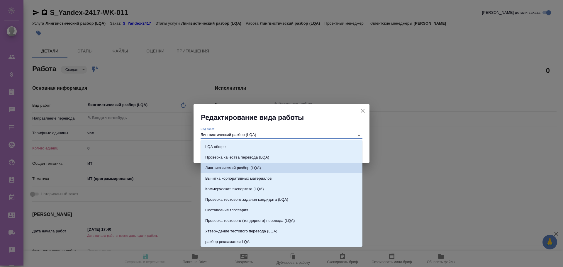
click at [267, 135] on input "Лингвистический разбор (LQA)" at bounding box center [276, 135] width 151 height 7
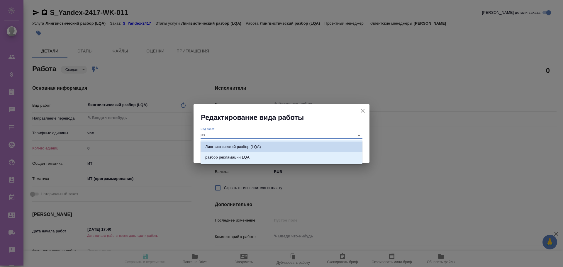
type input "р"
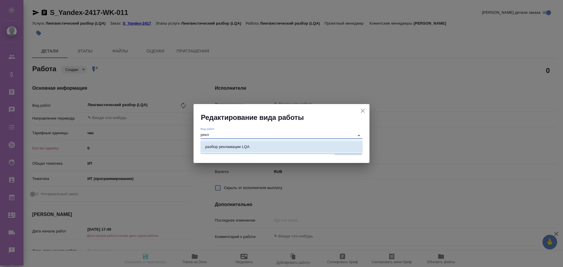
click at [249, 146] on p "разбор рекламации LQA" at bounding box center [227, 147] width 44 height 6
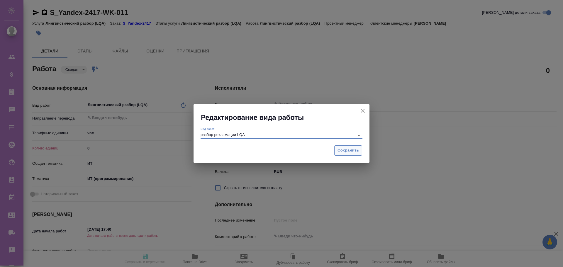
type input "разбор рекламации LQA"
click at [342, 152] on span "Сохранить" at bounding box center [347, 150] width 21 height 7
type textarea "x"
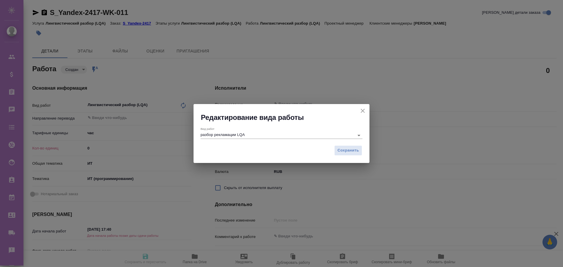
type textarea "x"
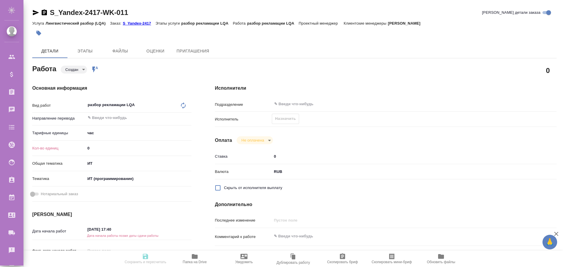
type textarea "x"
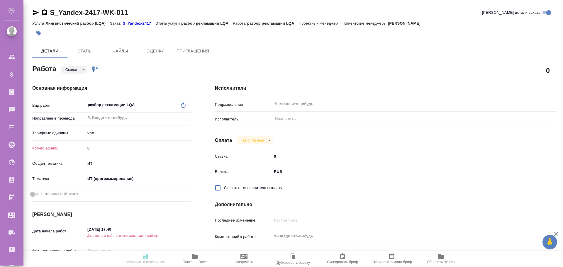
type textarea "x"
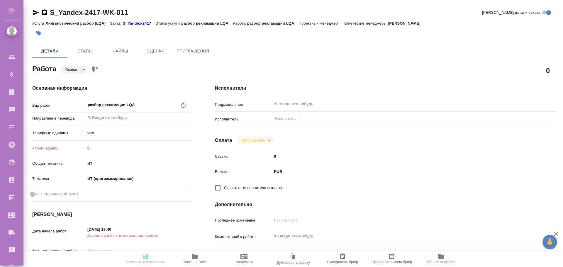
type textarea "x"
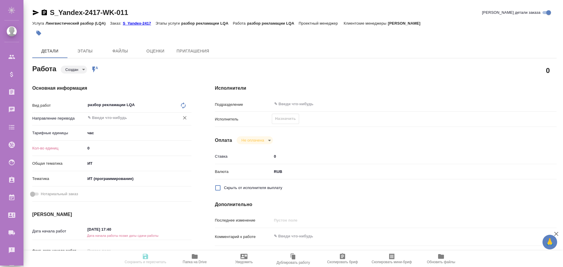
type textarea "x"
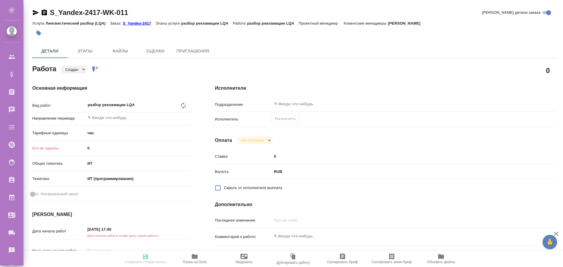
type textarea "x"
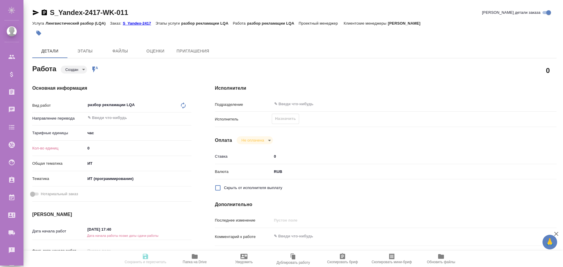
type textarea "x"
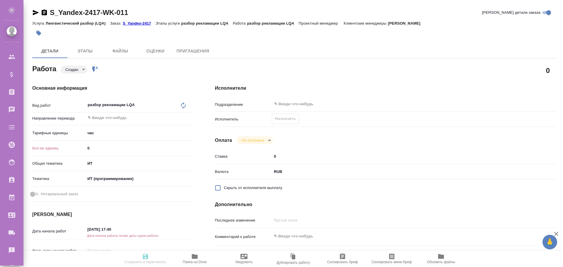
type textarea "x"
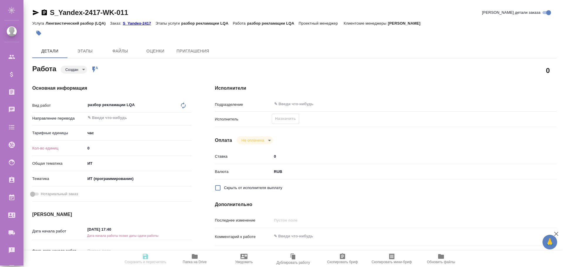
type textarea "x"
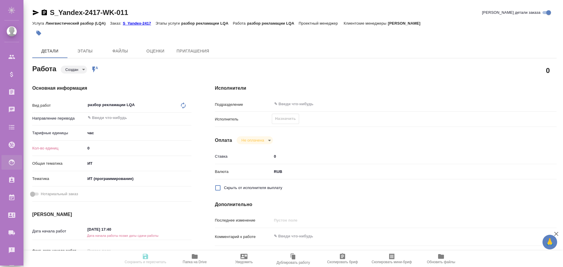
type textarea "x"
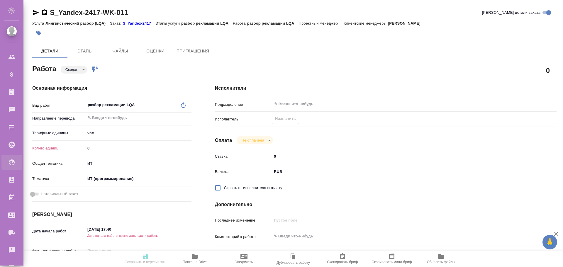
type textarea "x"
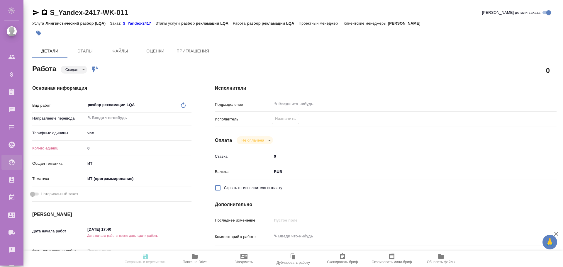
type textarea "x"
